Goal: Information Seeking & Learning: Learn about a topic

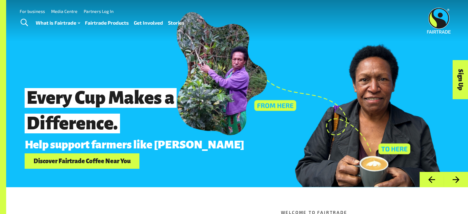
click at [459, 177] on button "Next" at bounding box center [456, 180] width 24 height 16
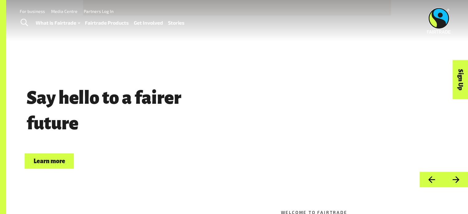
click at [459, 177] on button "Next" at bounding box center [456, 180] width 24 height 16
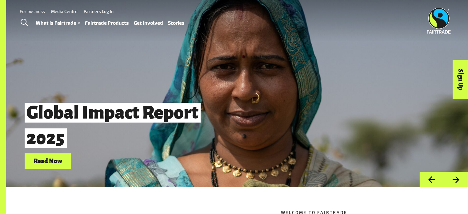
click at [459, 177] on button "Next" at bounding box center [456, 180] width 24 height 16
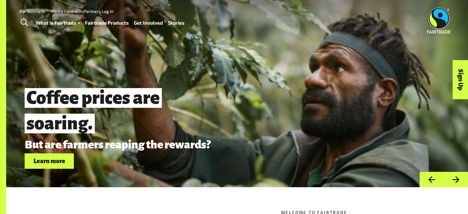
click at [459, 177] on button "Next" at bounding box center [456, 180] width 24 height 16
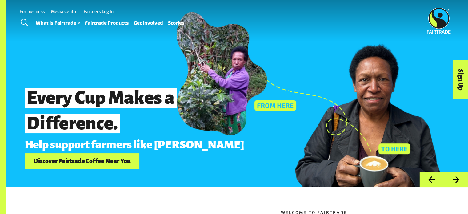
click at [459, 177] on button "Next" at bounding box center [456, 180] width 24 height 16
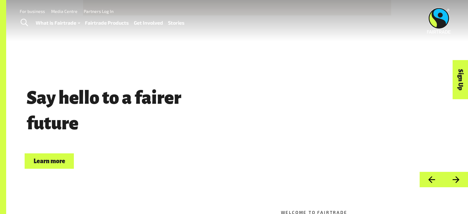
click at [459, 177] on button "Next" at bounding box center [456, 180] width 24 height 16
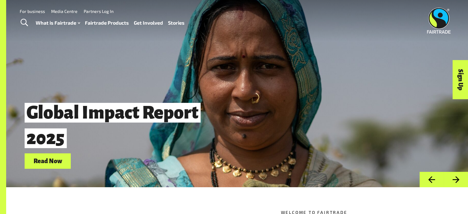
click at [459, 177] on button "Next" at bounding box center [456, 180] width 24 height 16
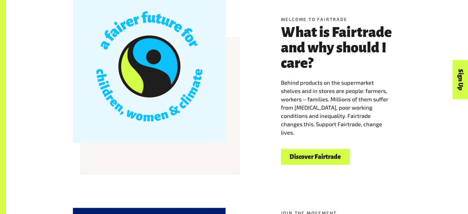
scroll to position [193, 0]
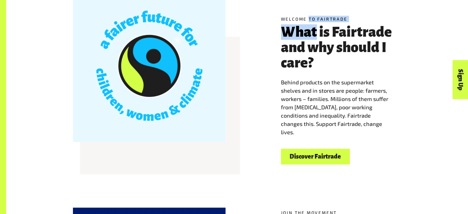
drag, startPoint x: 309, startPoint y: 17, endPoint x: 322, endPoint y: 29, distance: 17.4
click at [322, 29] on div "Welcome to Fairtrade What is Fairtrade and why should I care? Behind products o…" at bounding box center [237, 90] width 384 height 153
click at [322, 29] on h3 "What is Fairtrade and why should I care?" at bounding box center [341, 47] width 121 height 46
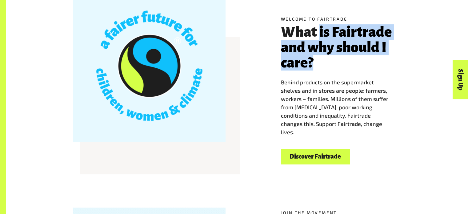
drag, startPoint x: 322, startPoint y: 29, endPoint x: 329, endPoint y: 81, distance: 52.1
click at [329, 81] on div "Welcome to Fairtrade What is Fairtrade and why should I care? Behind products o…" at bounding box center [341, 76] width 121 height 121
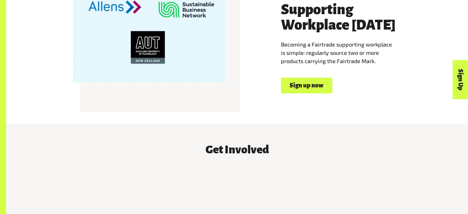
scroll to position [440, 0]
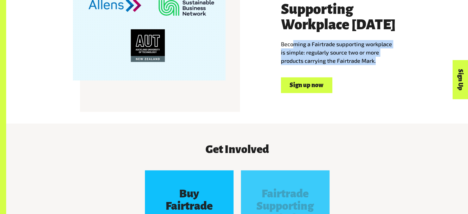
drag, startPoint x: 294, startPoint y: 48, endPoint x: 323, endPoint y: 69, distance: 36.3
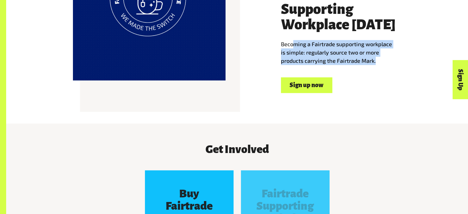
click at [323, 69] on div "Join the movement Become a Fairtrade Supporting Workplace today Becoming a Fair…" at bounding box center [341, 27] width 128 height 131
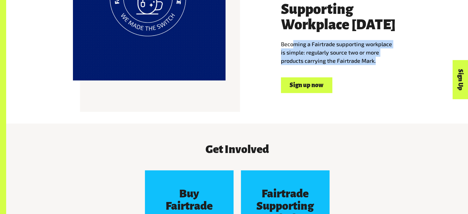
click at [323, 69] on div "Join the movement Become a Fairtrade Supporting Workplace today Becoming a Fair…" at bounding box center [341, 27] width 128 height 131
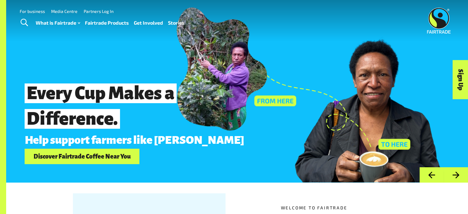
scroll to position [0, 0]
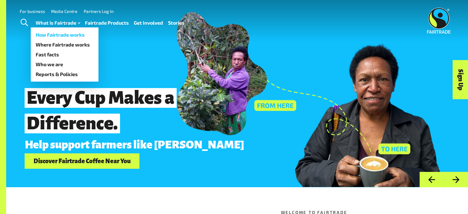
click at [59, 31] on link "How Fairtrade works" at bounding box center [65, 35] width 68 height 10
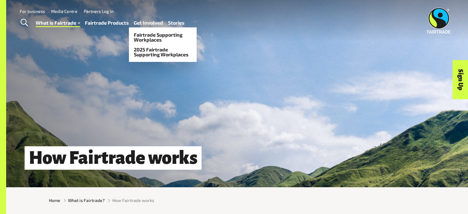
click at [154, 19] on link "Get Involved" at bounding box center [148, 22] width 29 height 9
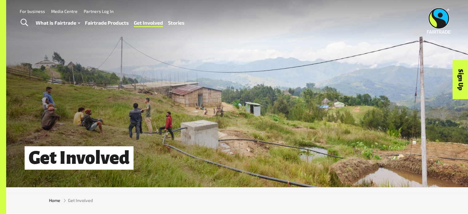
click at [173, 25] on link "Stories" at bounding box center [176, 22] width 17 height 9
